Goal: Task Accomplishment & Management: Use online tool/utility

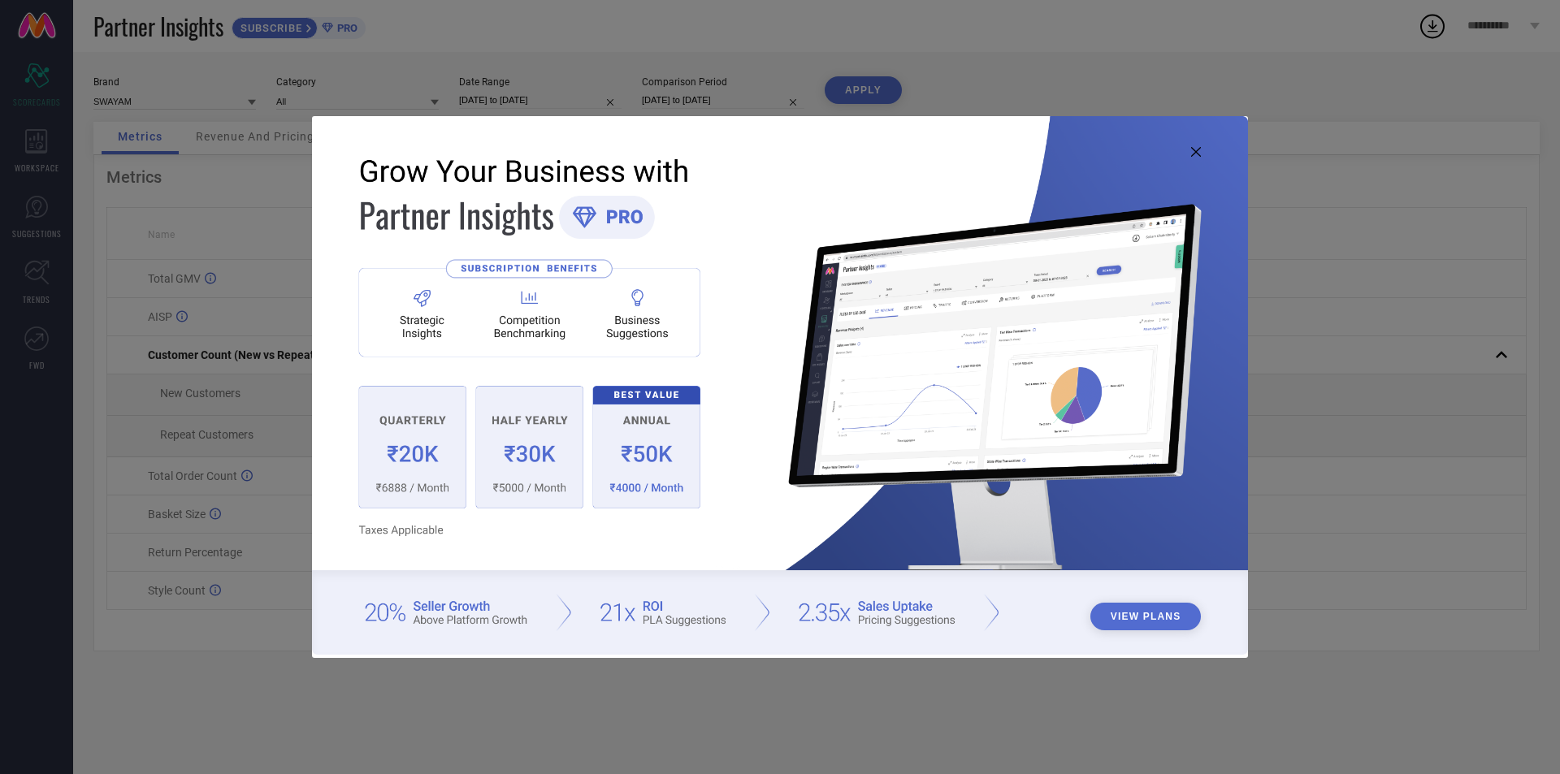
click at [1195, 146] on img at bounding box center [780, 385] width 936 height 538
click at [1191, 151] on icon at bounding box center [1196, 152] width 10 height 10
